Goal: Task Accomplishment & Management: Use online tool/utility

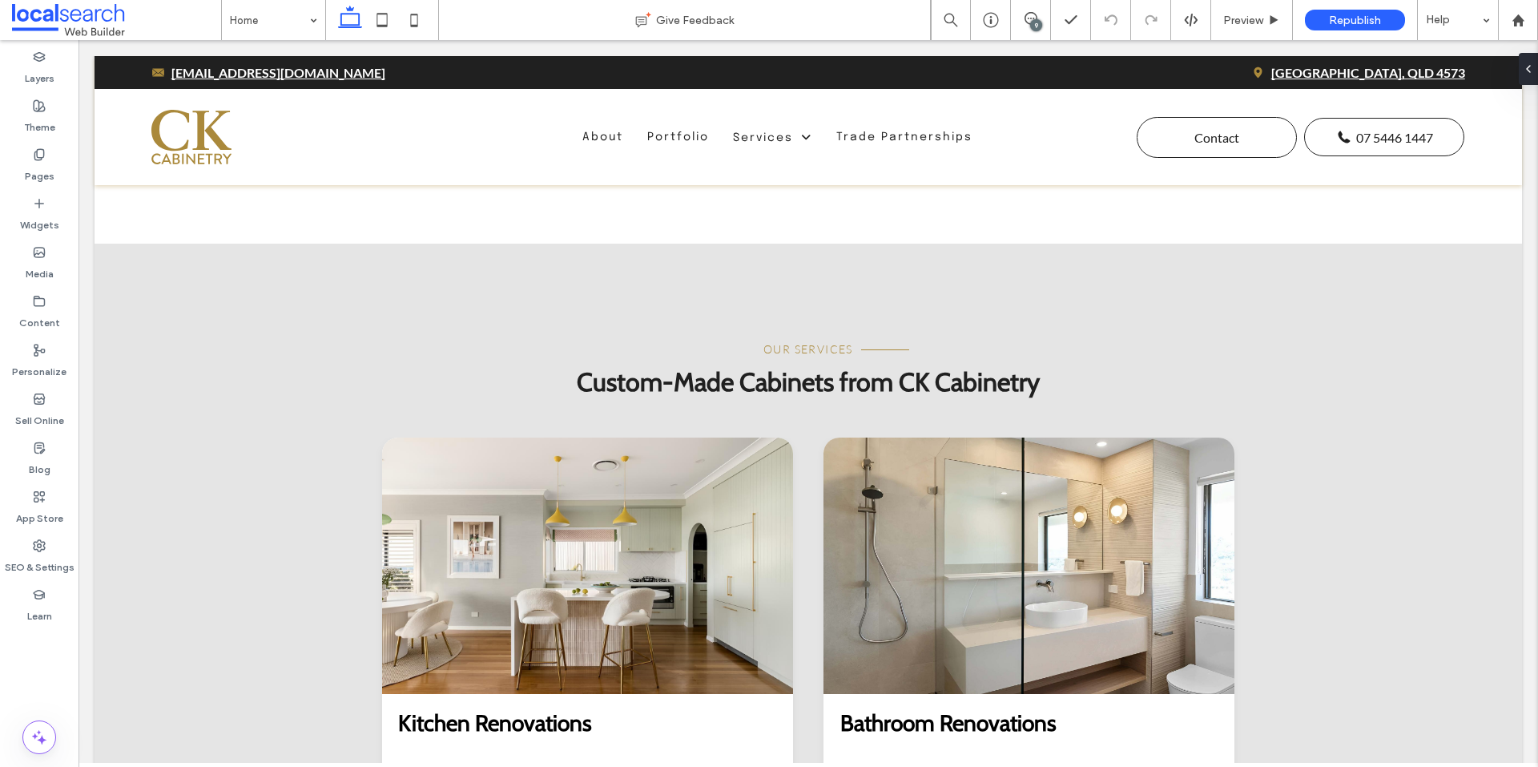
scroll to position [1522, 0]
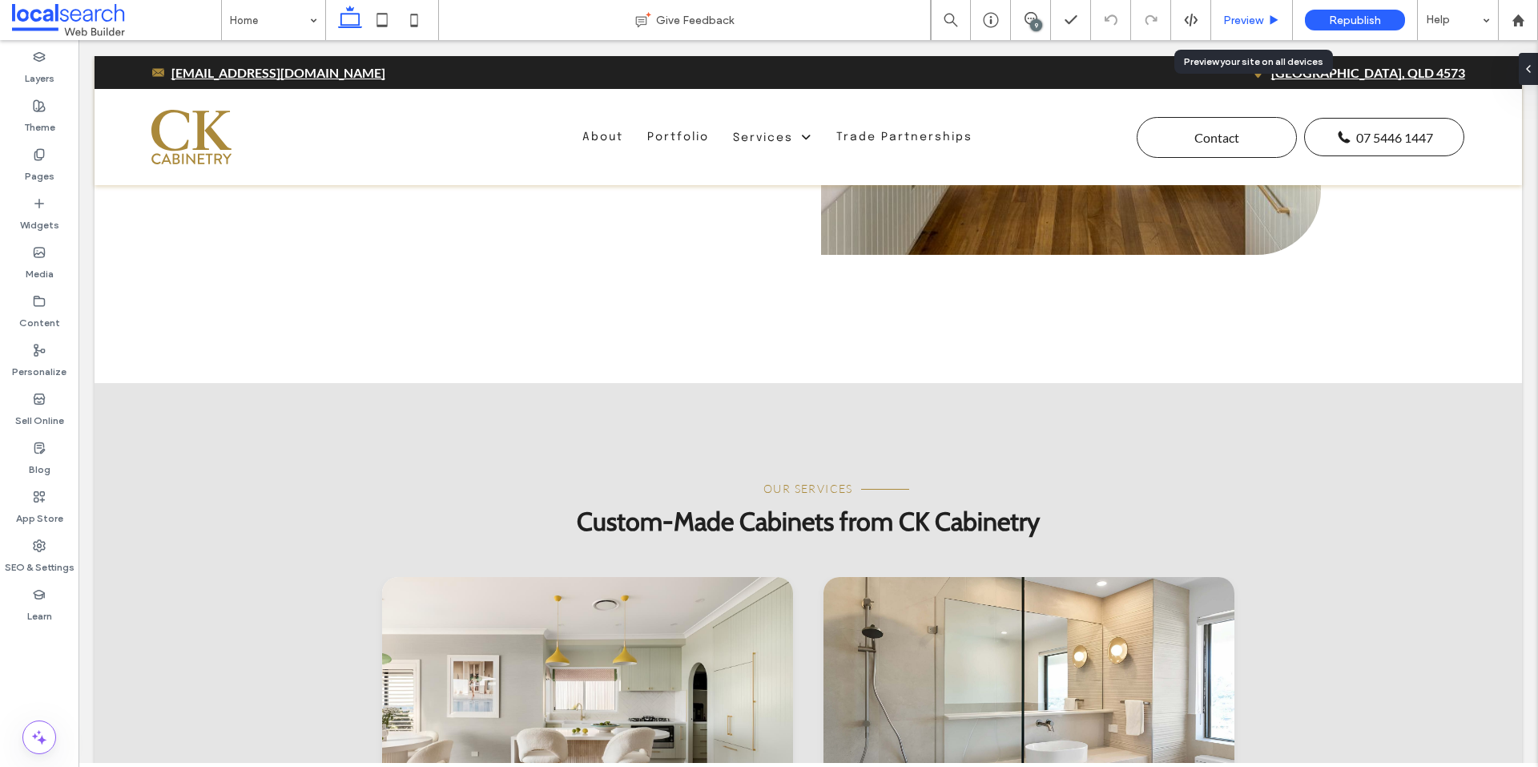
click at [1230, 26] on span "Preview" at bounding box center [1243, 21] width 40 height 14
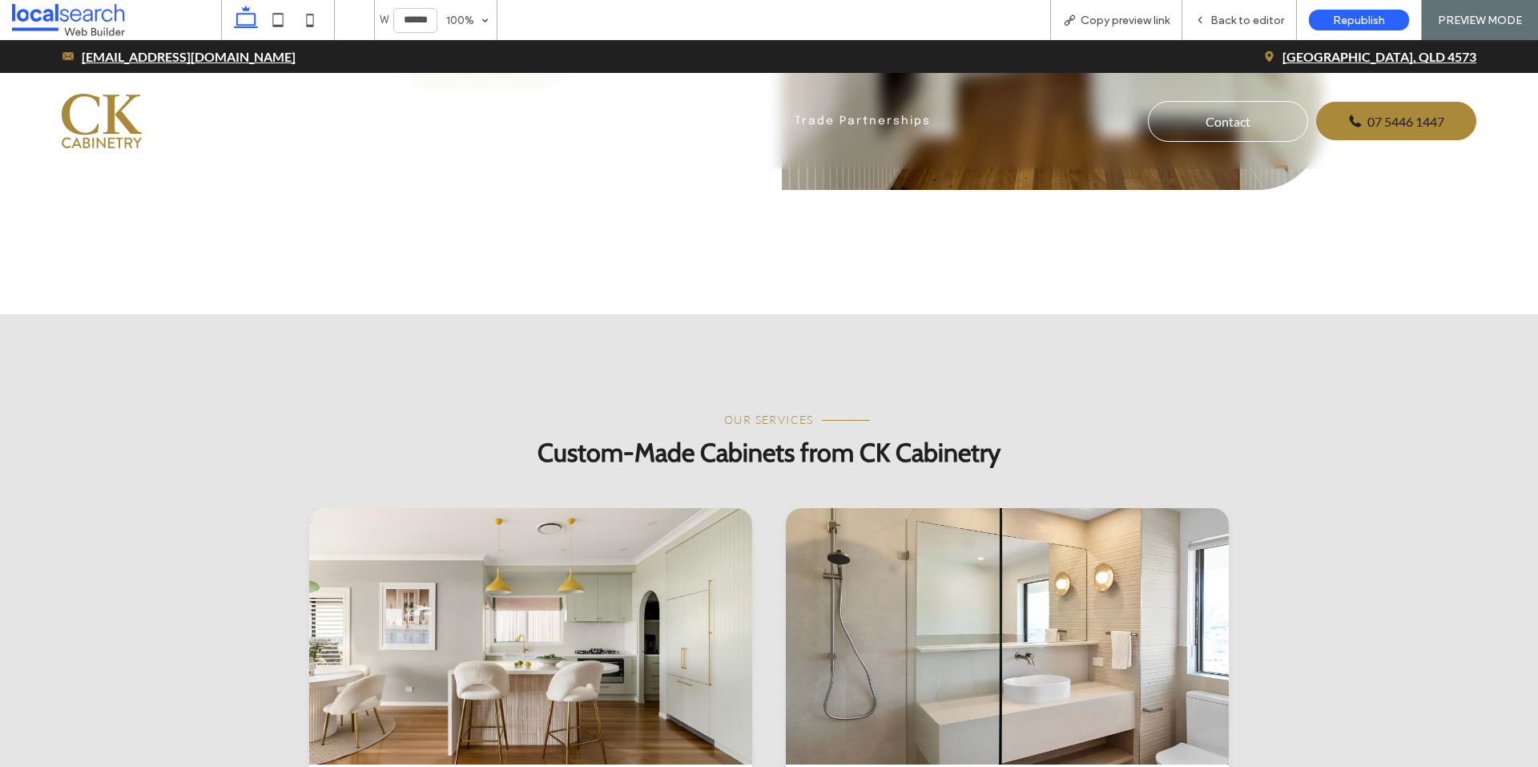
scroll to position [1506, 0]
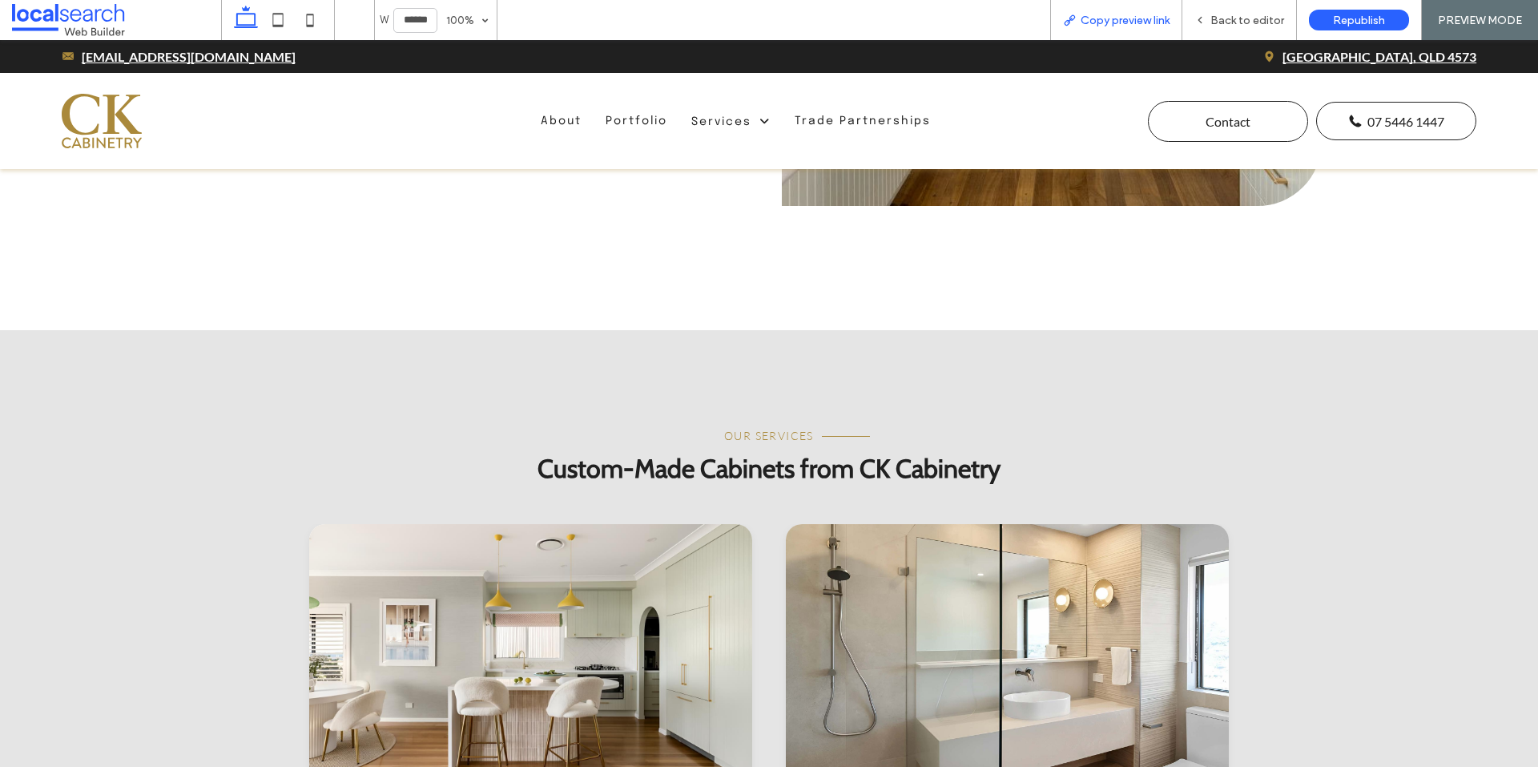
click at [1157, 28] on div "Copy preview link" at bounding box center [1116, 20] width 132 height 40
click at [1104, 26] on span "Copy preview link" at bounding box center [1125, 21] width 89 height 14
click at [1230, 8] on div "Back to editor" at bounding box center [1239, 20] width 115 height 40
click at [1230, 15] on span "Back to editor" at bounding box center [1248, 21] width 74 height 14
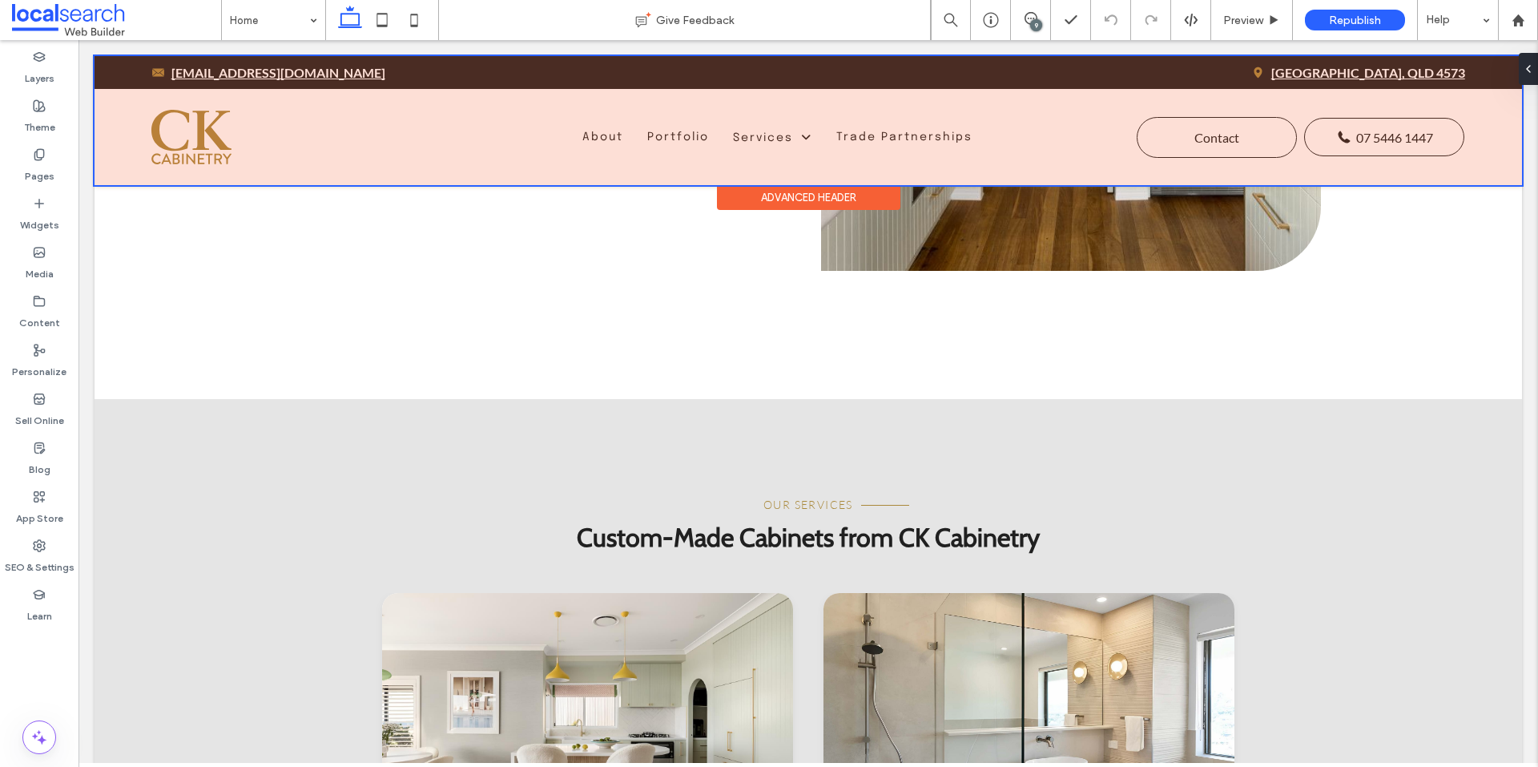
scroll to position [1522, 0]
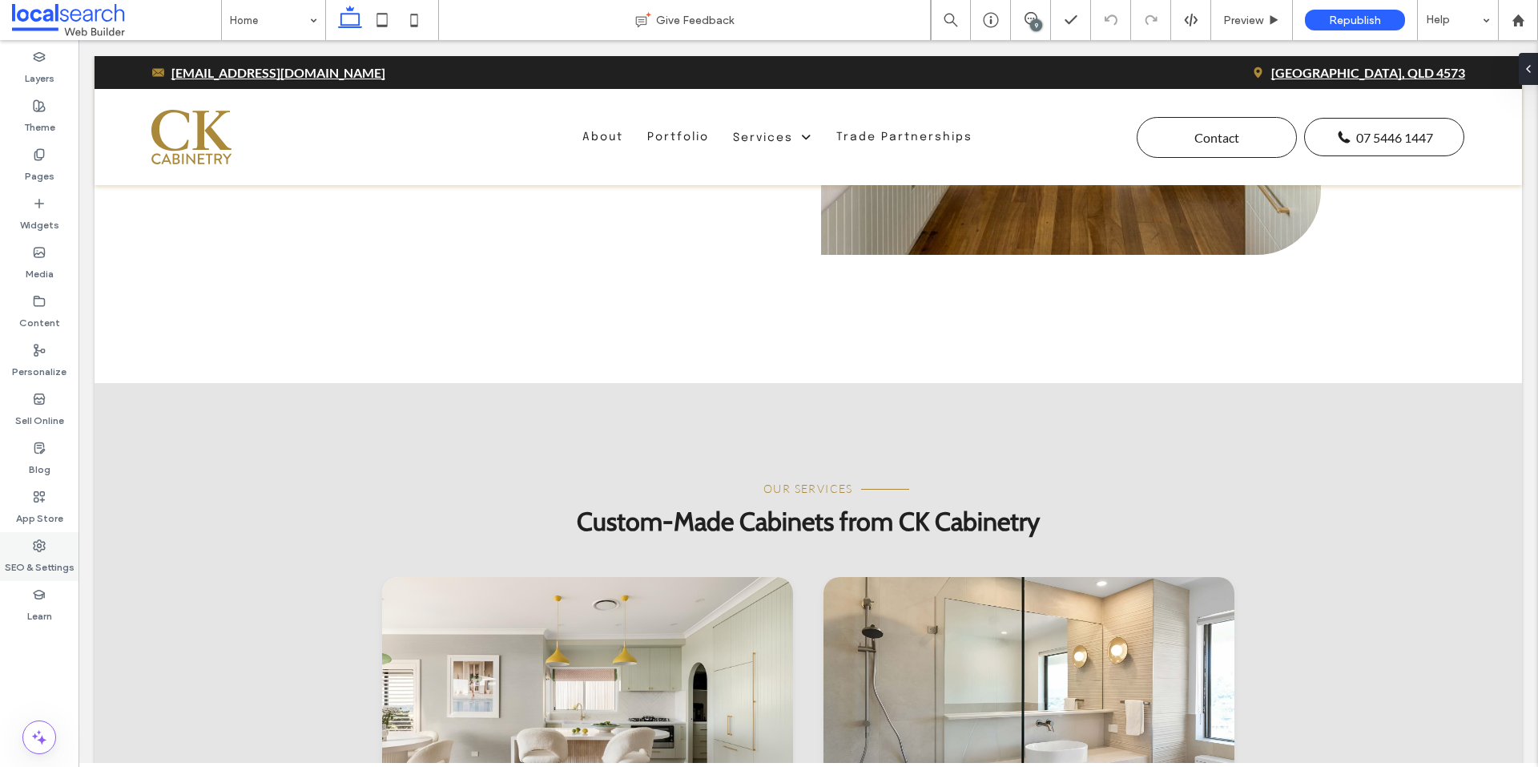
click at [41, 540] on icon at bounding box center [39, 545] width 13 height 13
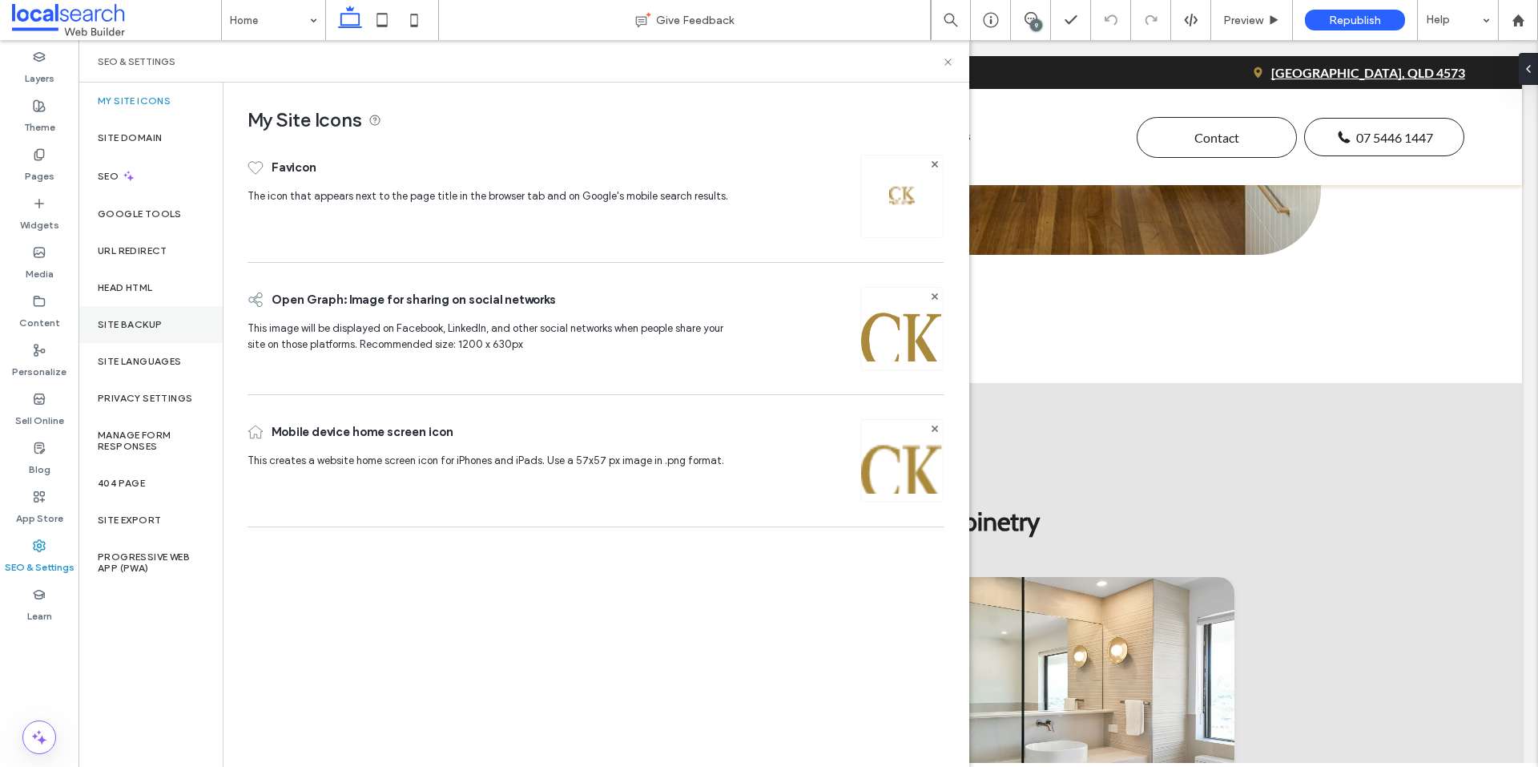
click at [126, 326] on label "Site Backup" at bounding box center [130, 324] width 64 height 11
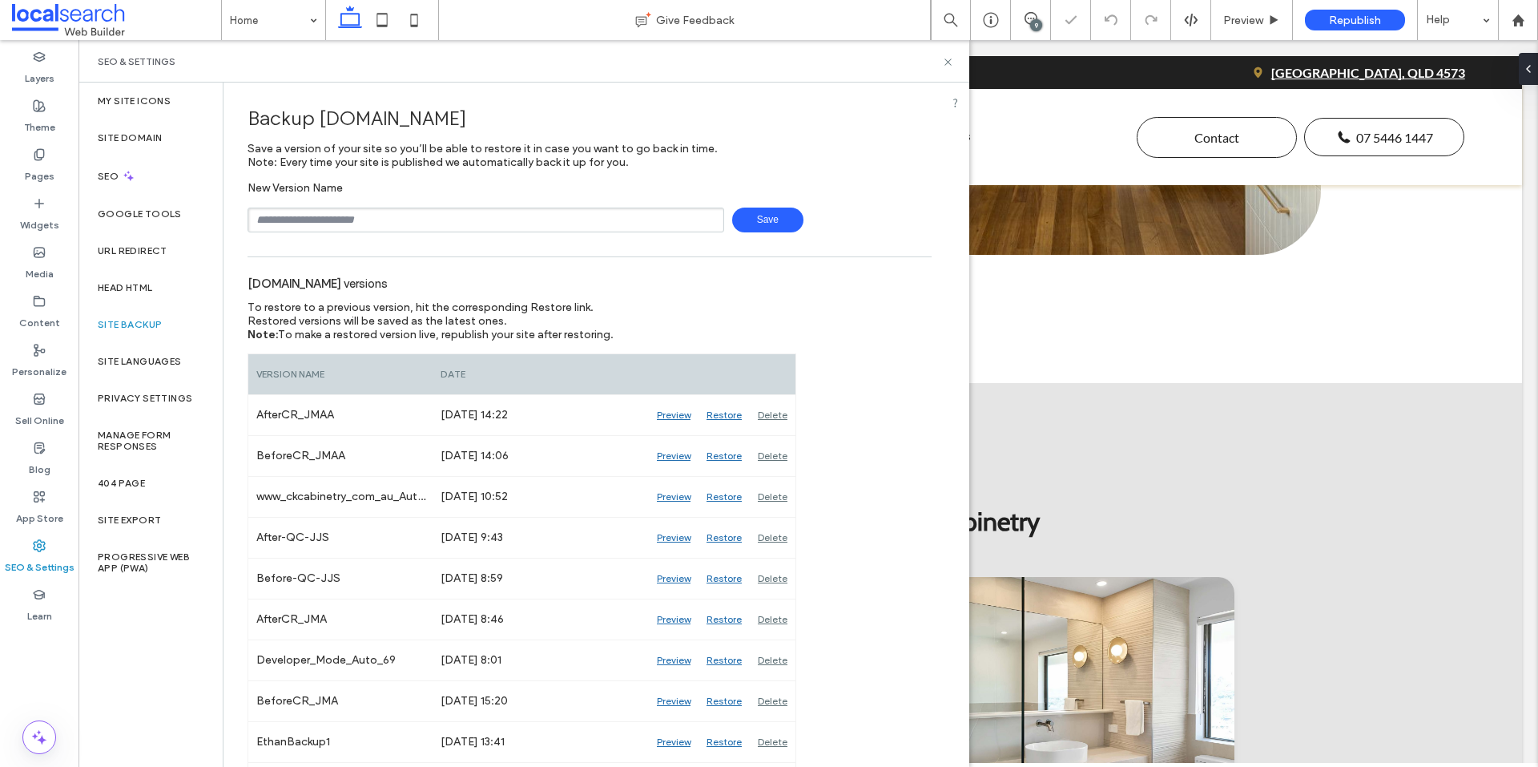
click at [397, 227] on input "text" at bounding box center [486, 219] width 477 height 25
